Goal: Find specific page/section: Find specific page/section

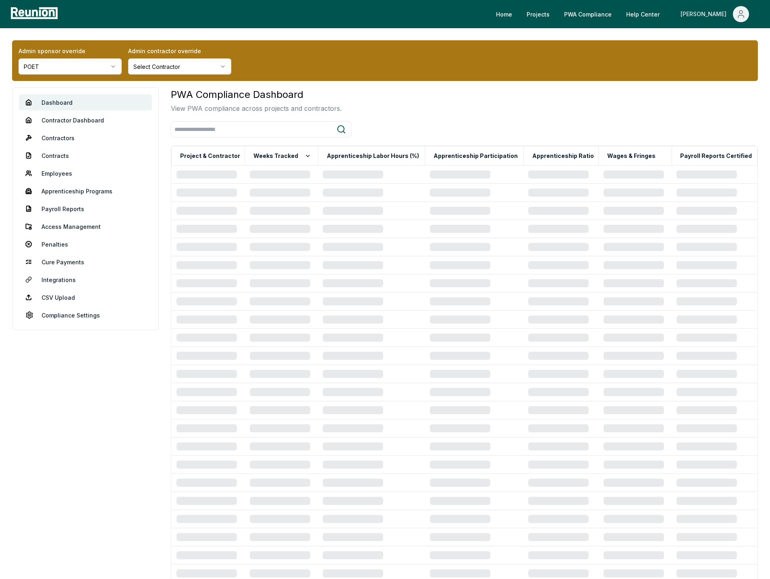
click at [741, 15] on icon "Main" at bounding box center [741, 16] width 6 height 2
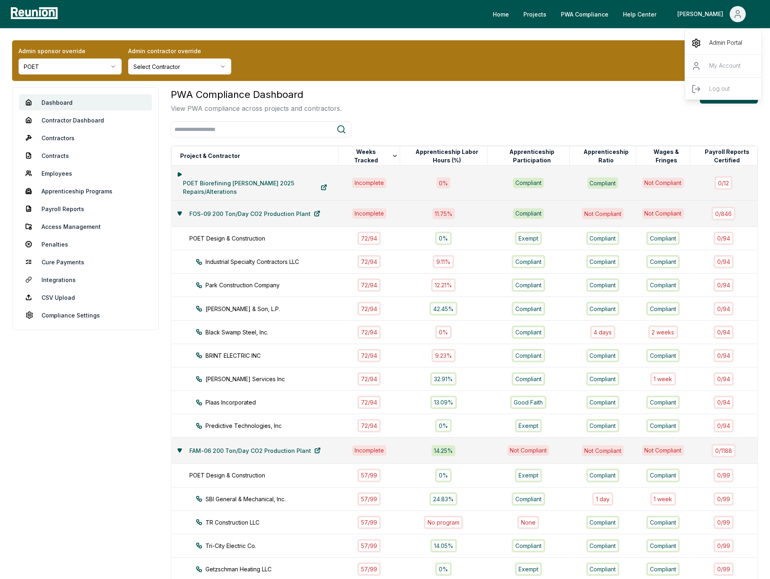
click at [721, 42] on p "Admin Portal" at bounding box center [725, 43] width 33 height 10
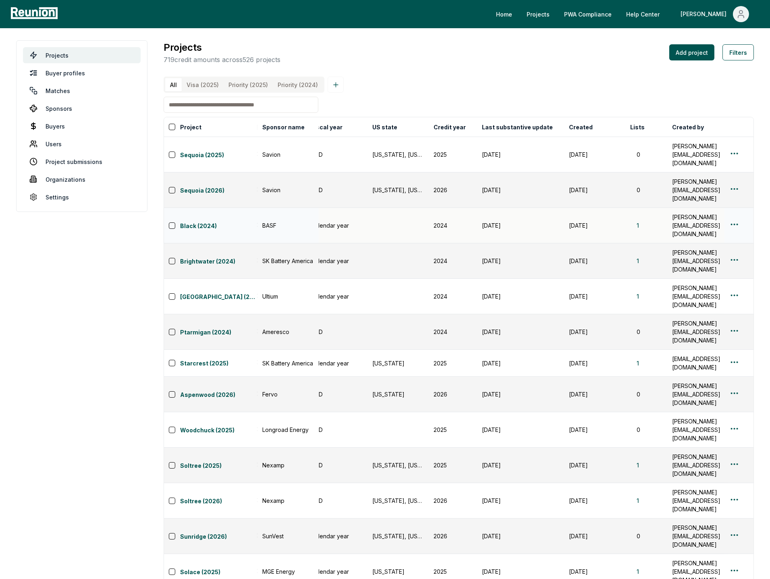
scroll to position [0, 526]
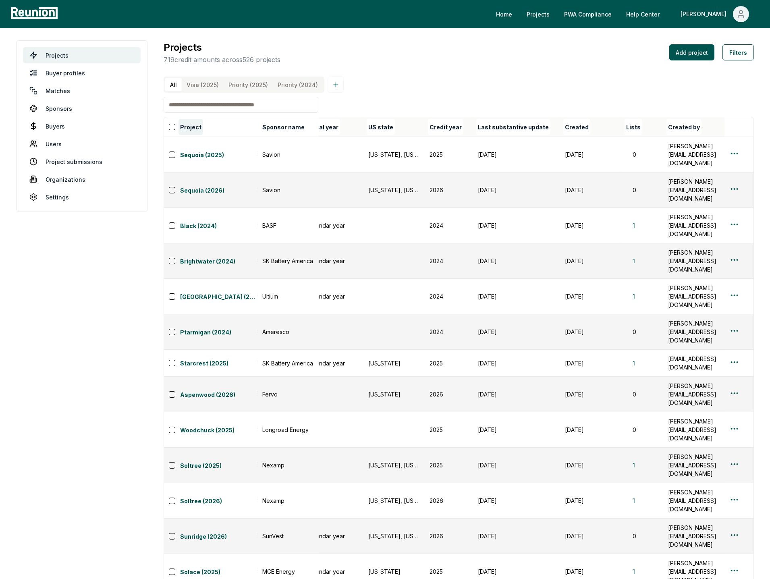
click at [194, 128] on button "Project" at bounding box center [191, 127] width 25 height 16
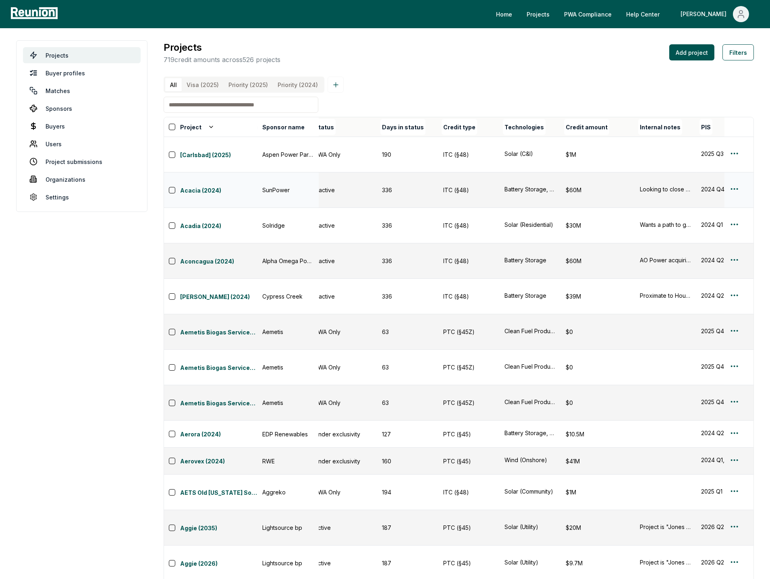
scroll to position [0, 0]
